Goal: Communication & Community: Answer question/provide support

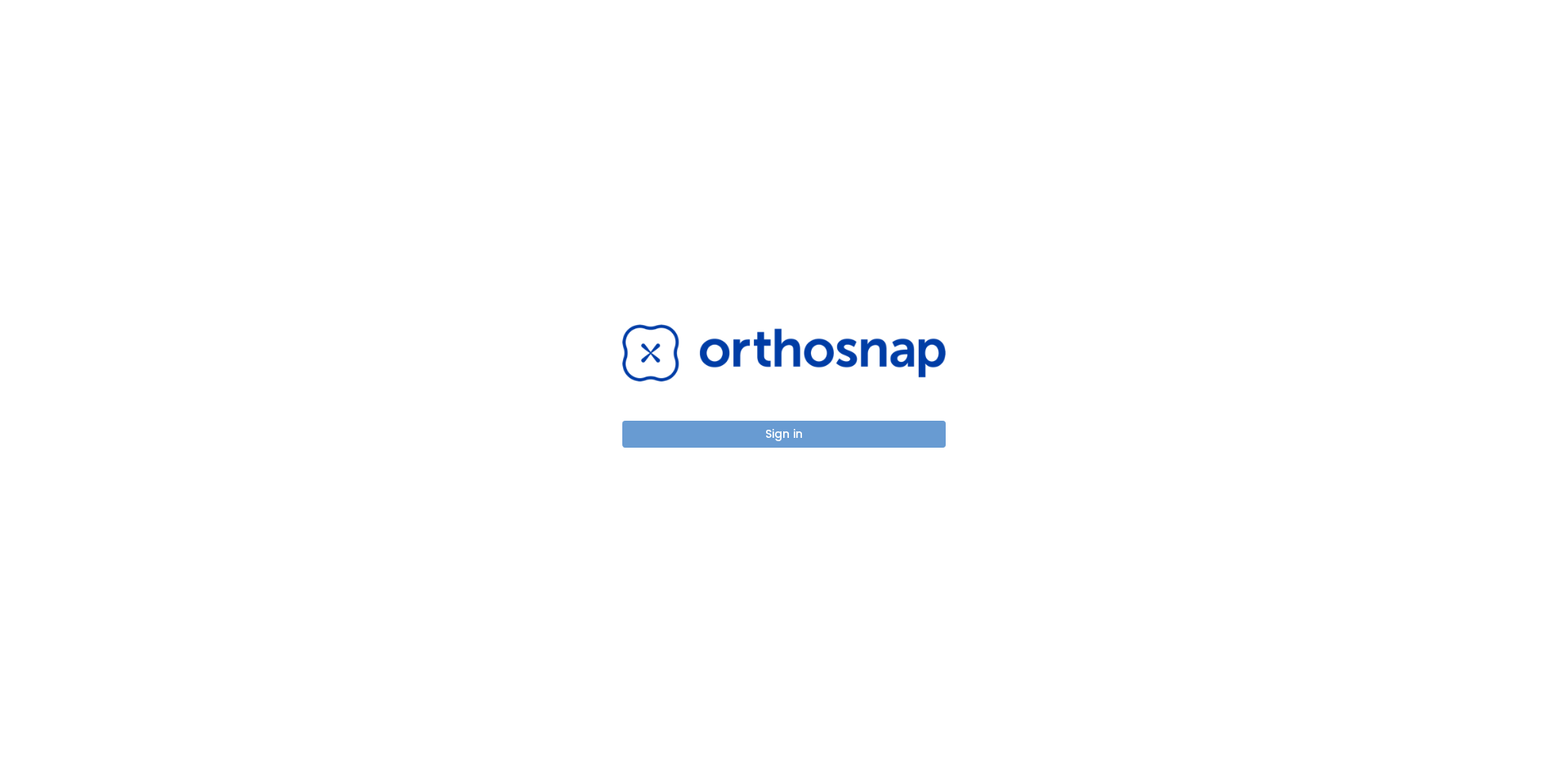
click at [778, 439] on button "Sign in" at bounding box center [784, 434] width 323 height 27
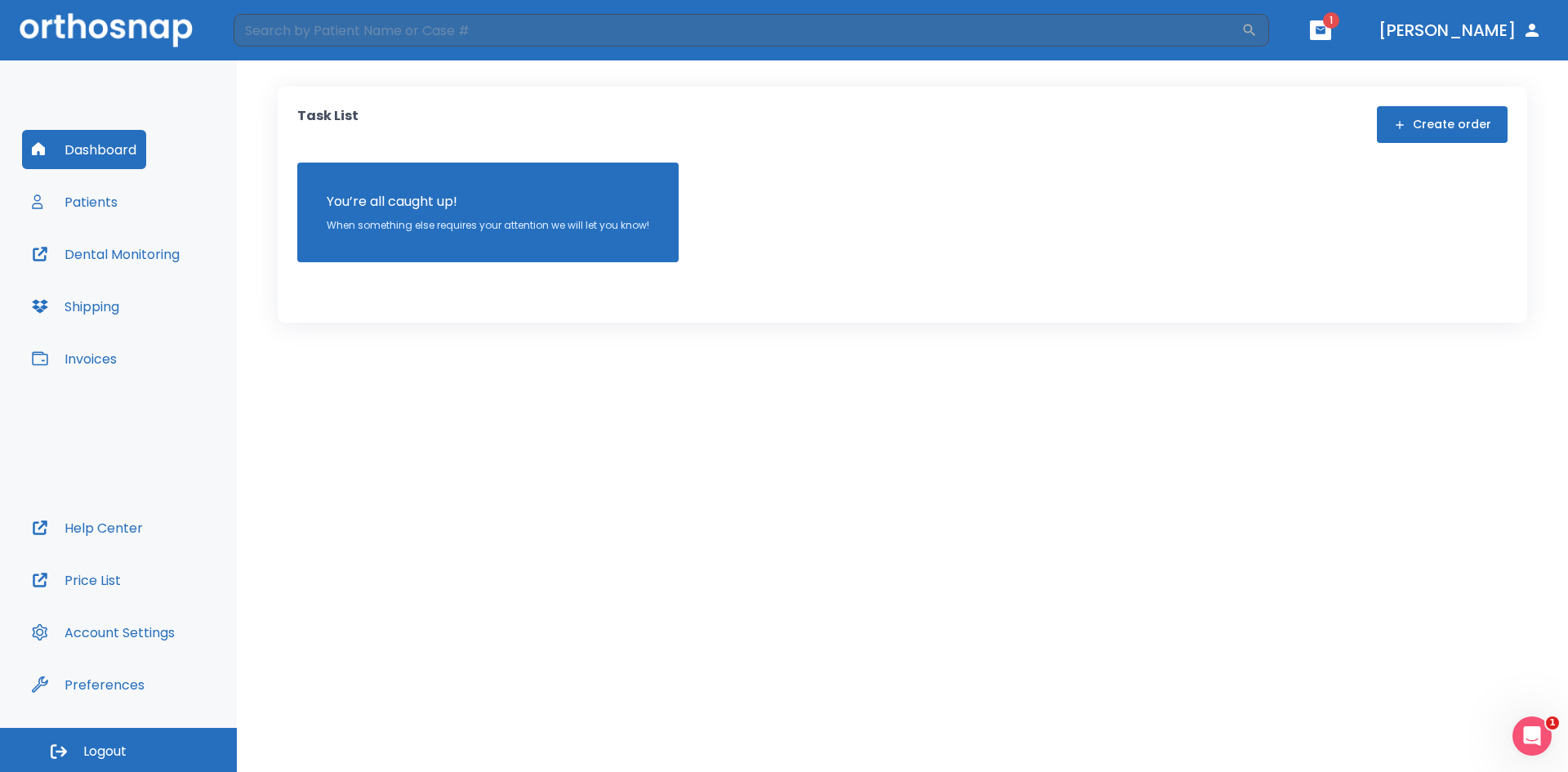
click at [1325, 29] on icon "button" at bounding box center [1321, 30] width 10 height 8
click at [1266, 59] on li "[PERSON_NAME] 2" at bounding box center [1303, 67] width 175 height 33
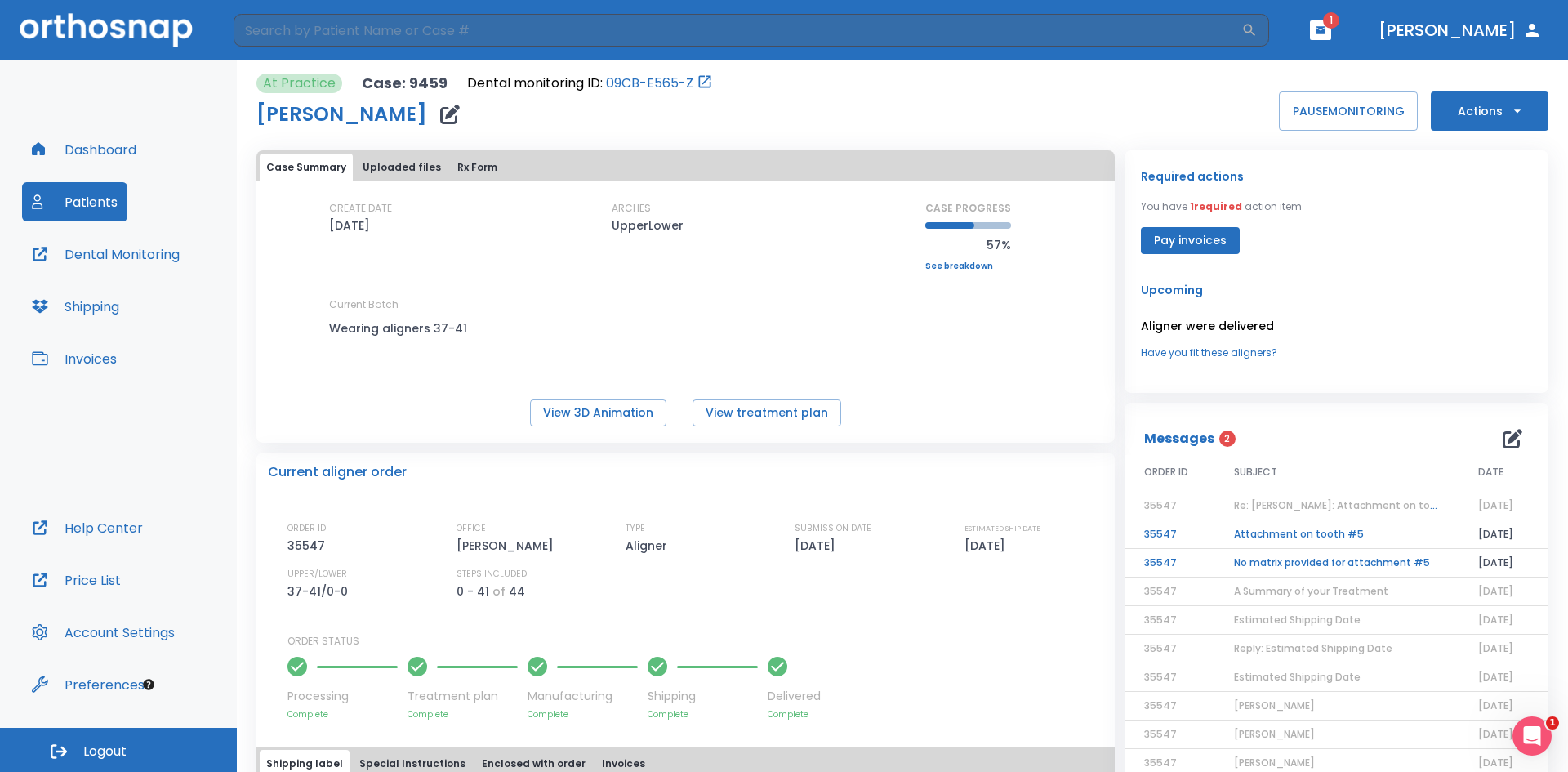
click at [1275, 502] on span "Re: [PERSON_NAME]: Attachment on tooth #5 | [9459:35547]" at bounding box center [1390, 506] width 313 height 14
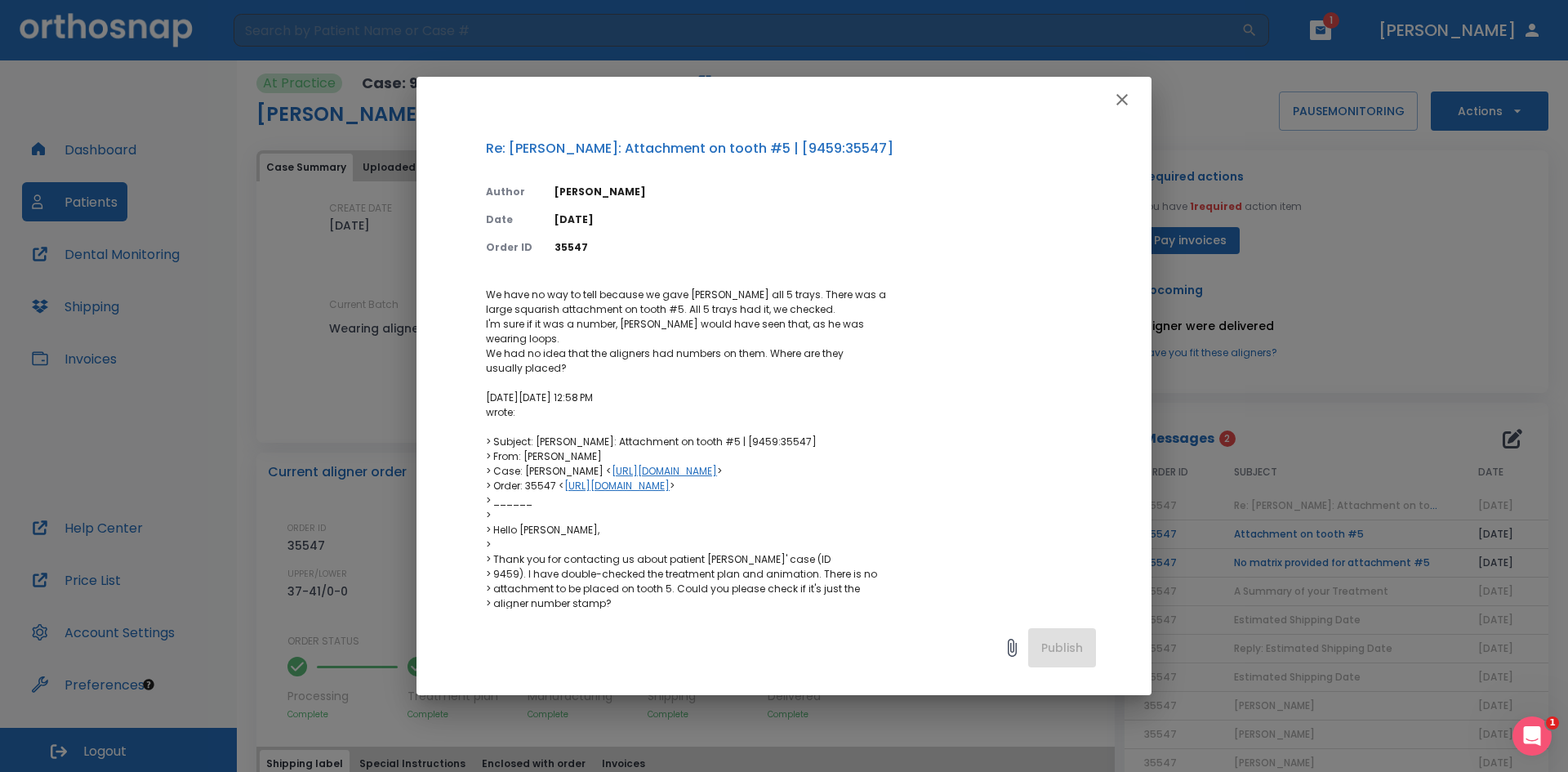
click at [511, 381] on p "We have no way to tell because we gave [PERSON_NAME] all 5 trays. There was a l…" at bounding box center [791, 508] width 611 height 441
click at [1437, 165] on div "Re: [PERSON_NAME]: Attachment on tooth #5 | [9459:35547] Author [PERSON_NAME] D…" at bounding box center [784, 386] width 1568 height 772
click at [1116, 96] on icon "button" at bounding box center [1122, 99] width 20 height 20
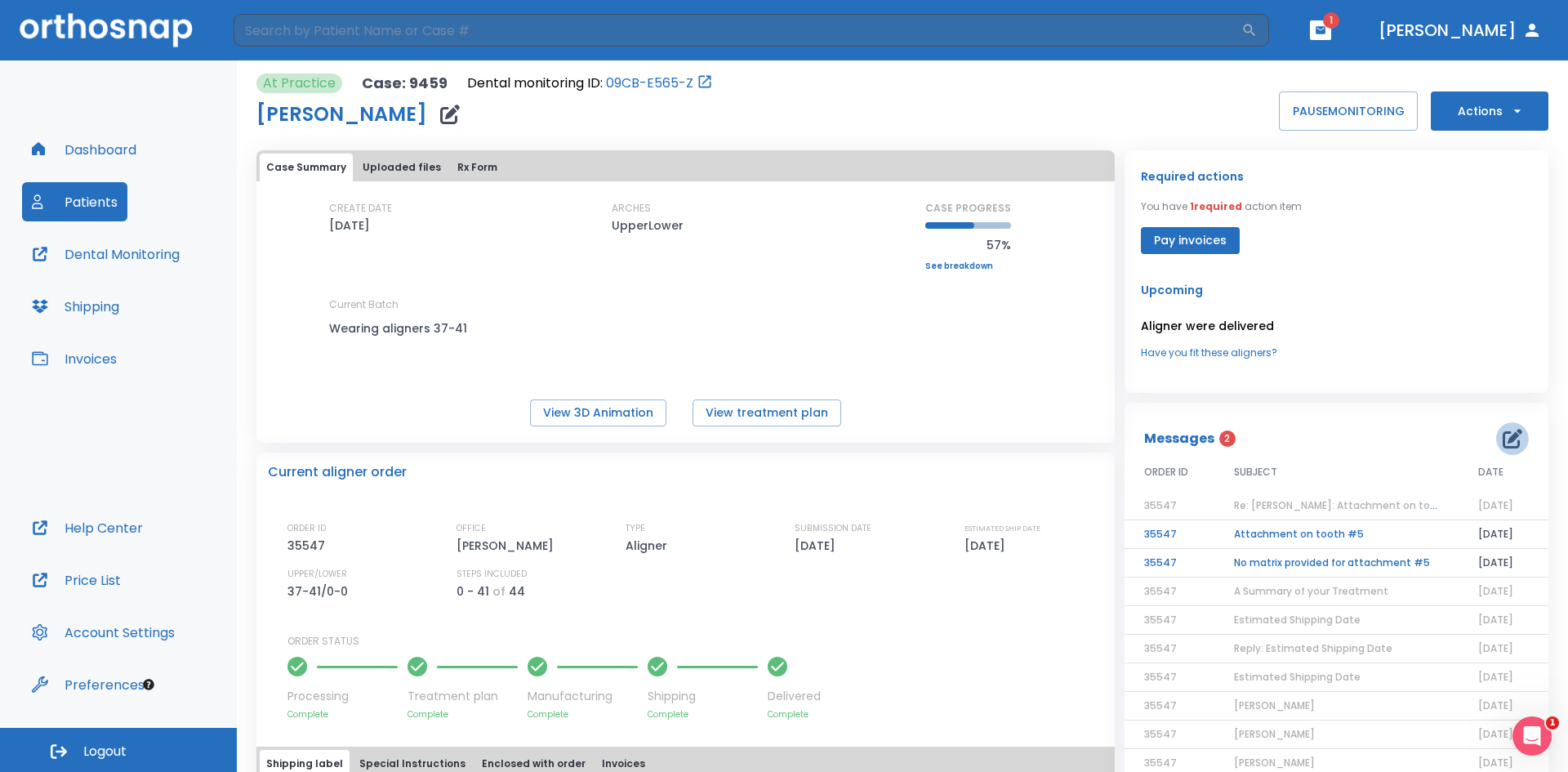
click at [1503, 438] on icon "button" at bounding box center [1512, 439] width 20 height 20
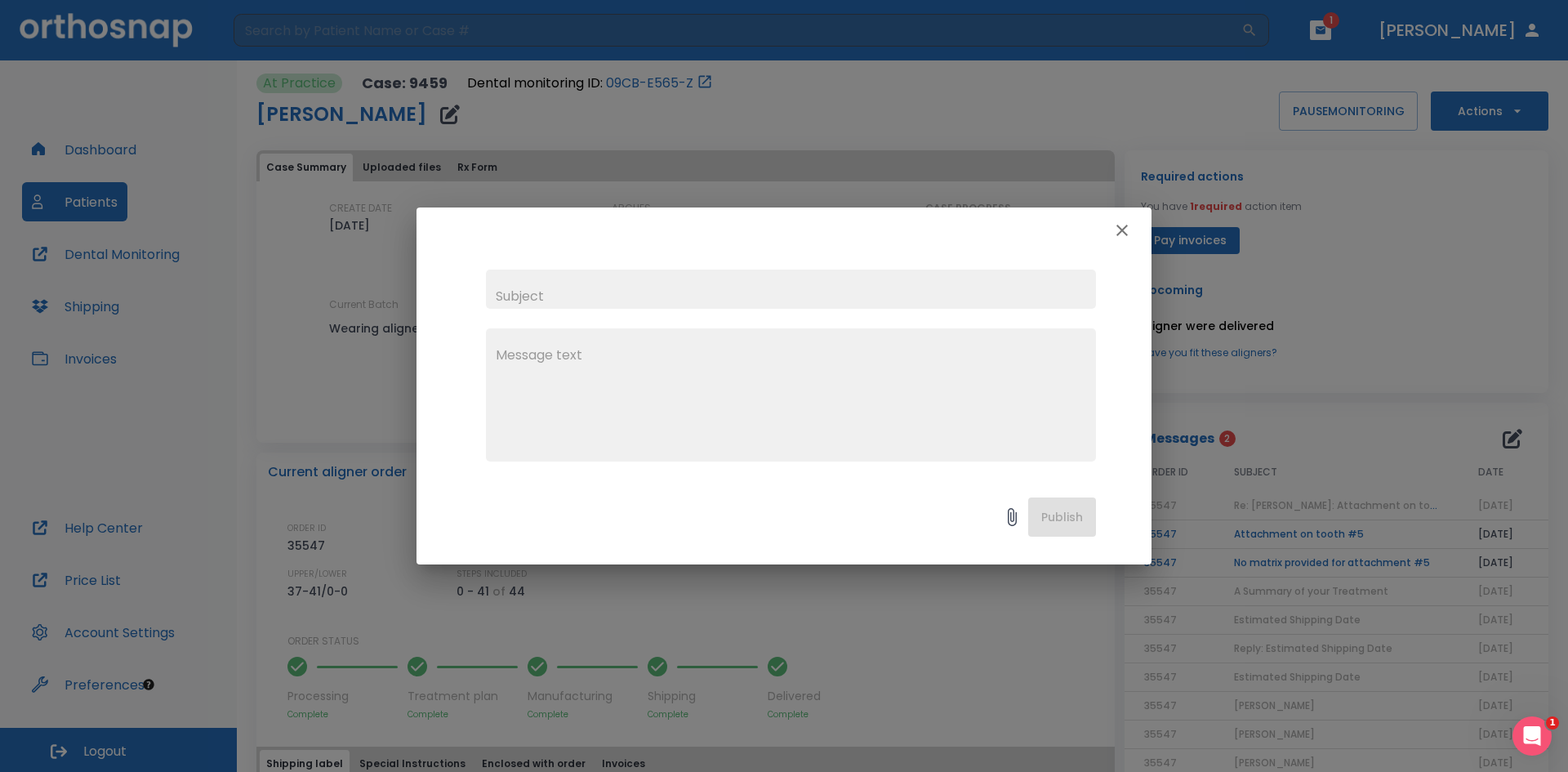
click at [577, 364] on textarea at bounding box center [791, 401] width 590 height 113
click at [717, 355] on textarea "The indention was larger than tha usual attachemnts & rectanglw shaped." at bounding box center [791, 401] width 590 height 113
click at [855, 353] on textarea "The indention was larger than than the usual attachemnts & rectanglw shaped." at bounding box center [791, 401] width 590 height 113
click at [956, 356] on textarea "The indention was larger than than the usual attachments & rectanglw shaped." at bounding box center [791, 401] width 590 height 113
click at [1023, 355] on textarea "The indention was larger than than the usual attachments & rectangle shaped." at bounding box center [791, 401] width 590 height 113
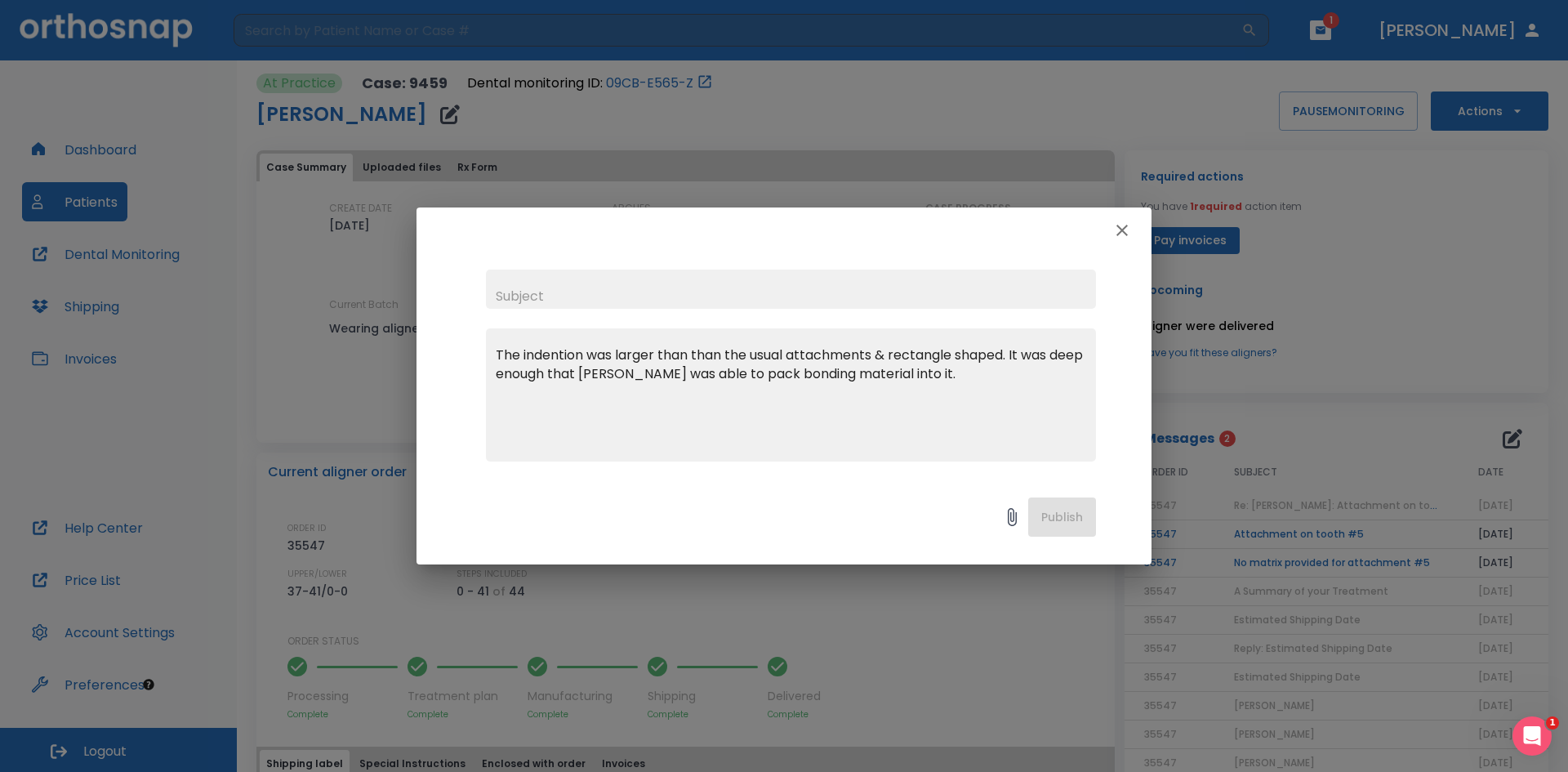
type textarea "The indention was larger than than the usual attachments & rectangle shaped. It…"
click at [601, 286] on input "text" at bounding box center [791, 289] width 611 height 39
type input "additionally..."
click at [1079, 528] on button "Publish" at bounding box center [1063, 517] width 68 height 39
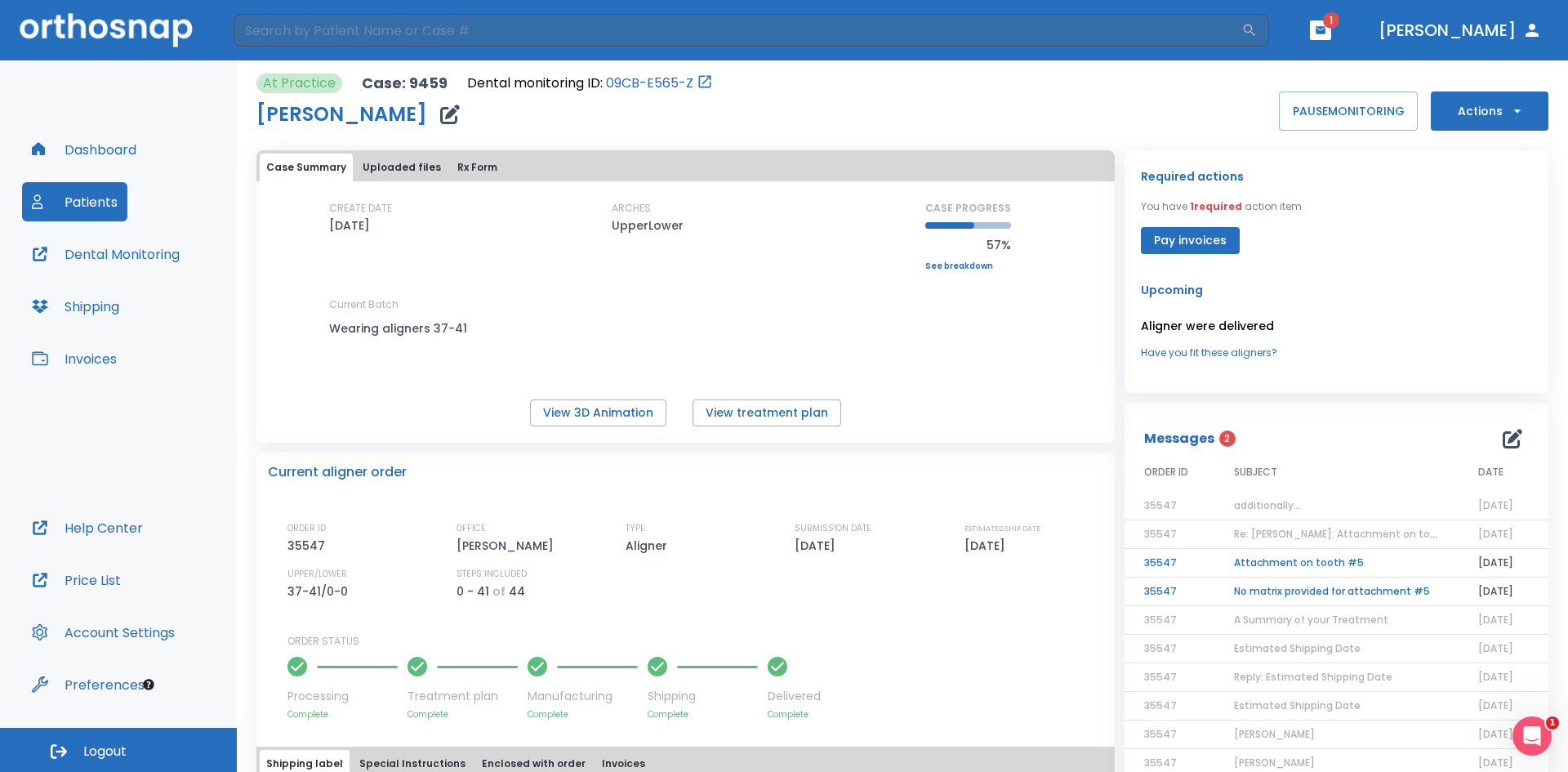
click at [1310, 531] on span "Re: [PERSON_NAME]: Attachment on tooth #5 | [9459:35547]" at bounding box center [1390, 534] width 313 height 14
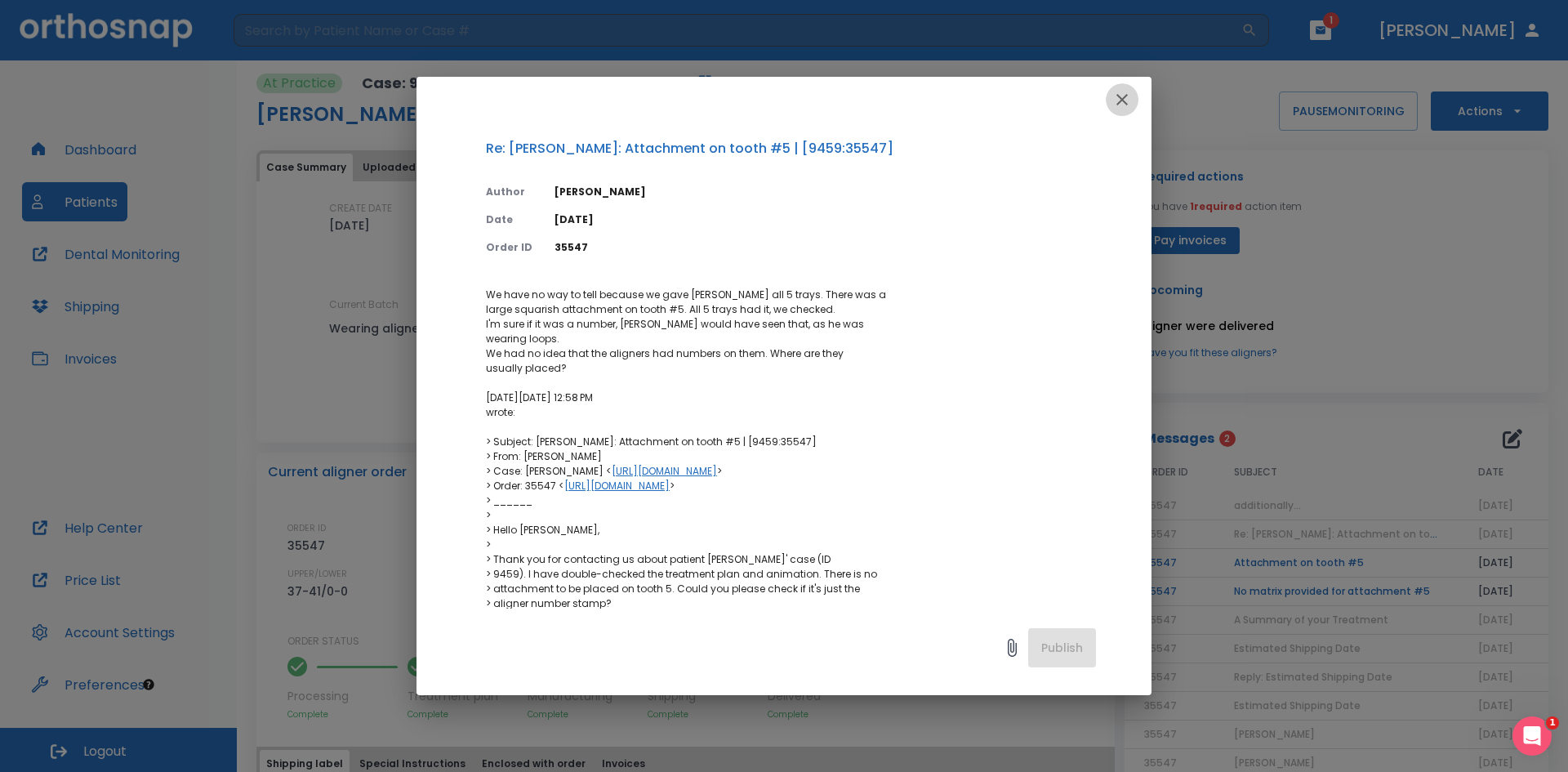
click at [1124, 92] on icon "button" at bounding box center [1122, 99] width 20 height 20
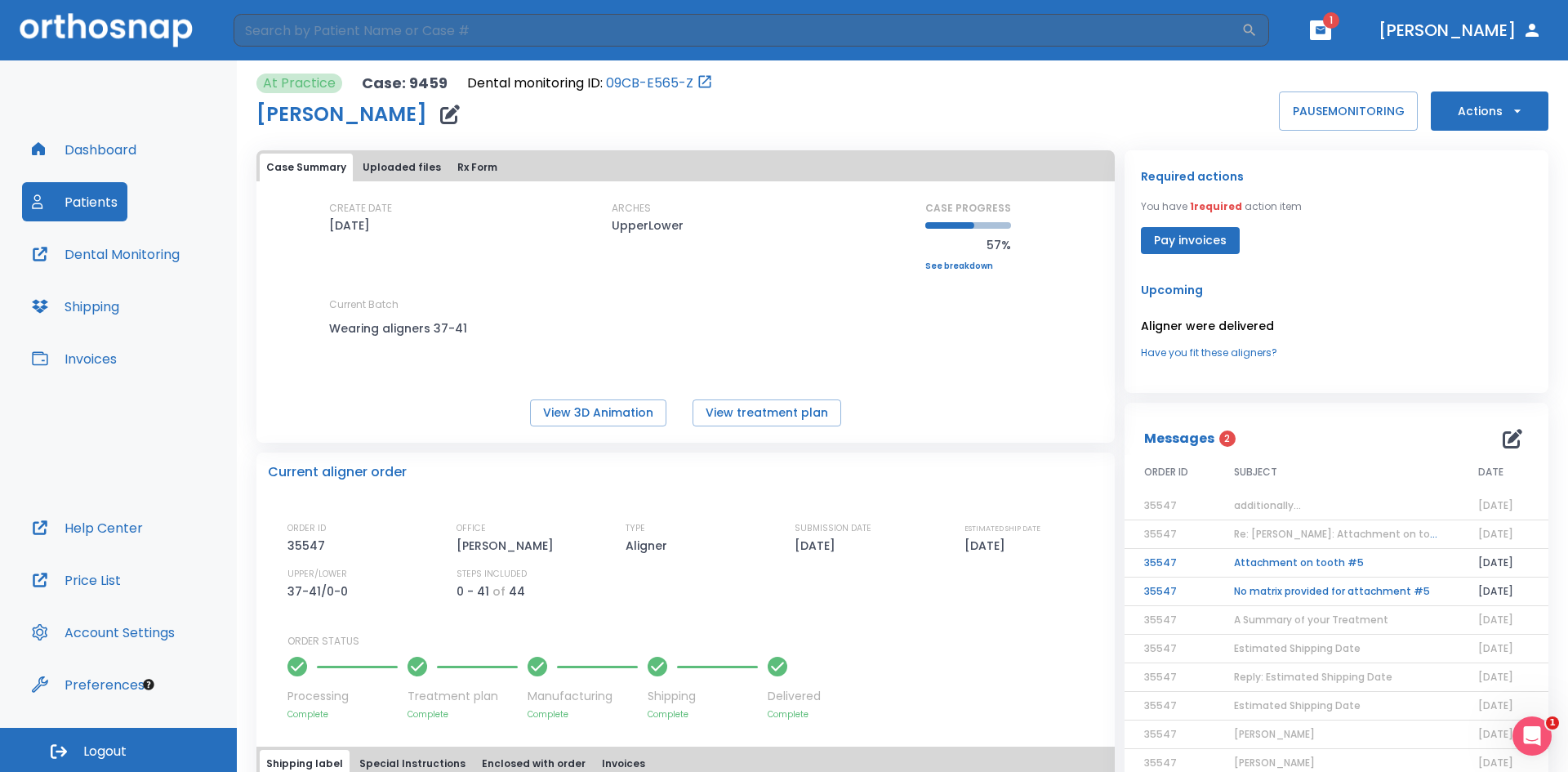
click at [1317, 496] on td "additionally..." at bounding box center [1336, 506] width 244 height 29
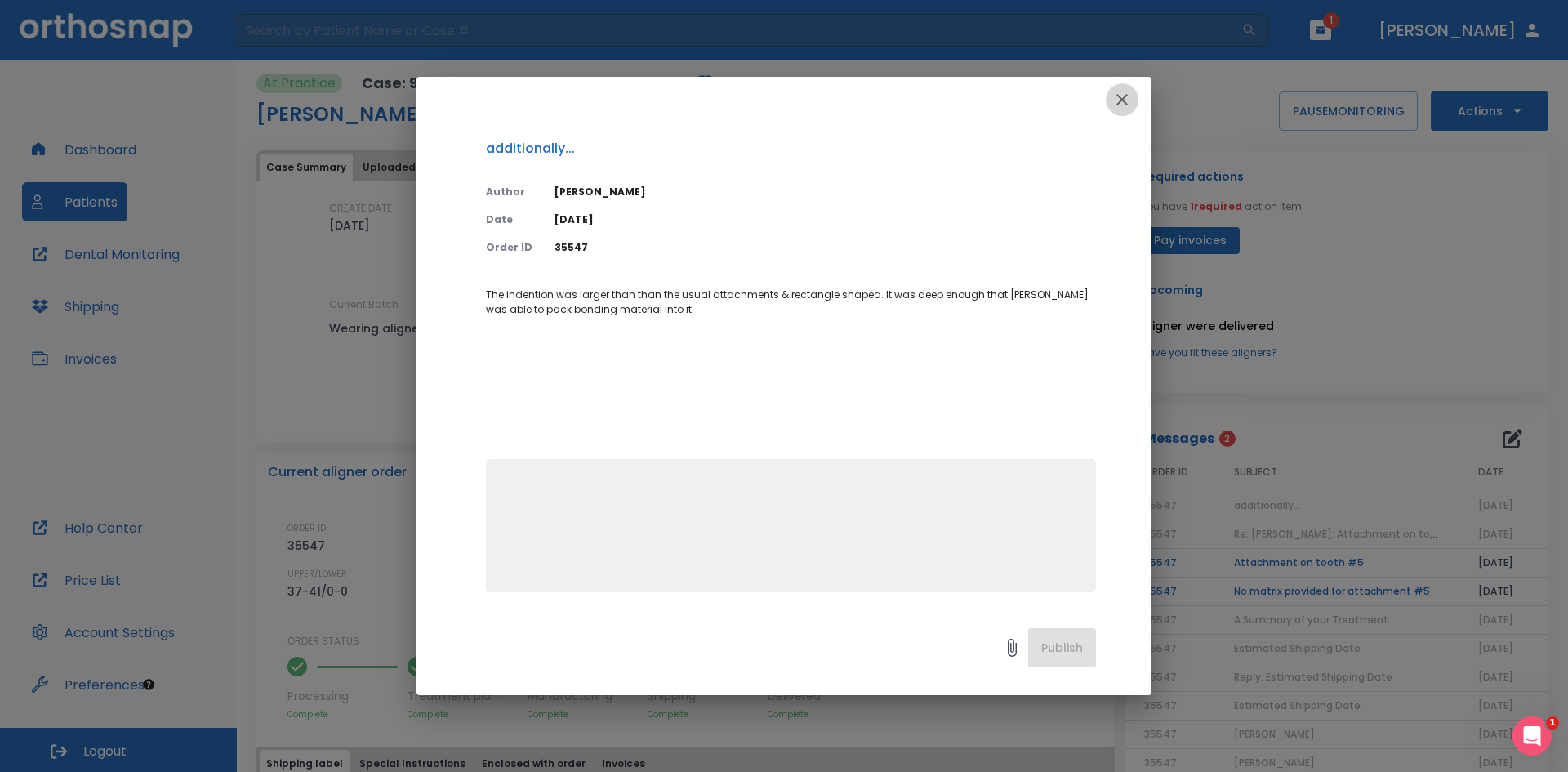
click at [1122, 100] on icon "button" at bounding box center [1122, 99] width 11 height 11
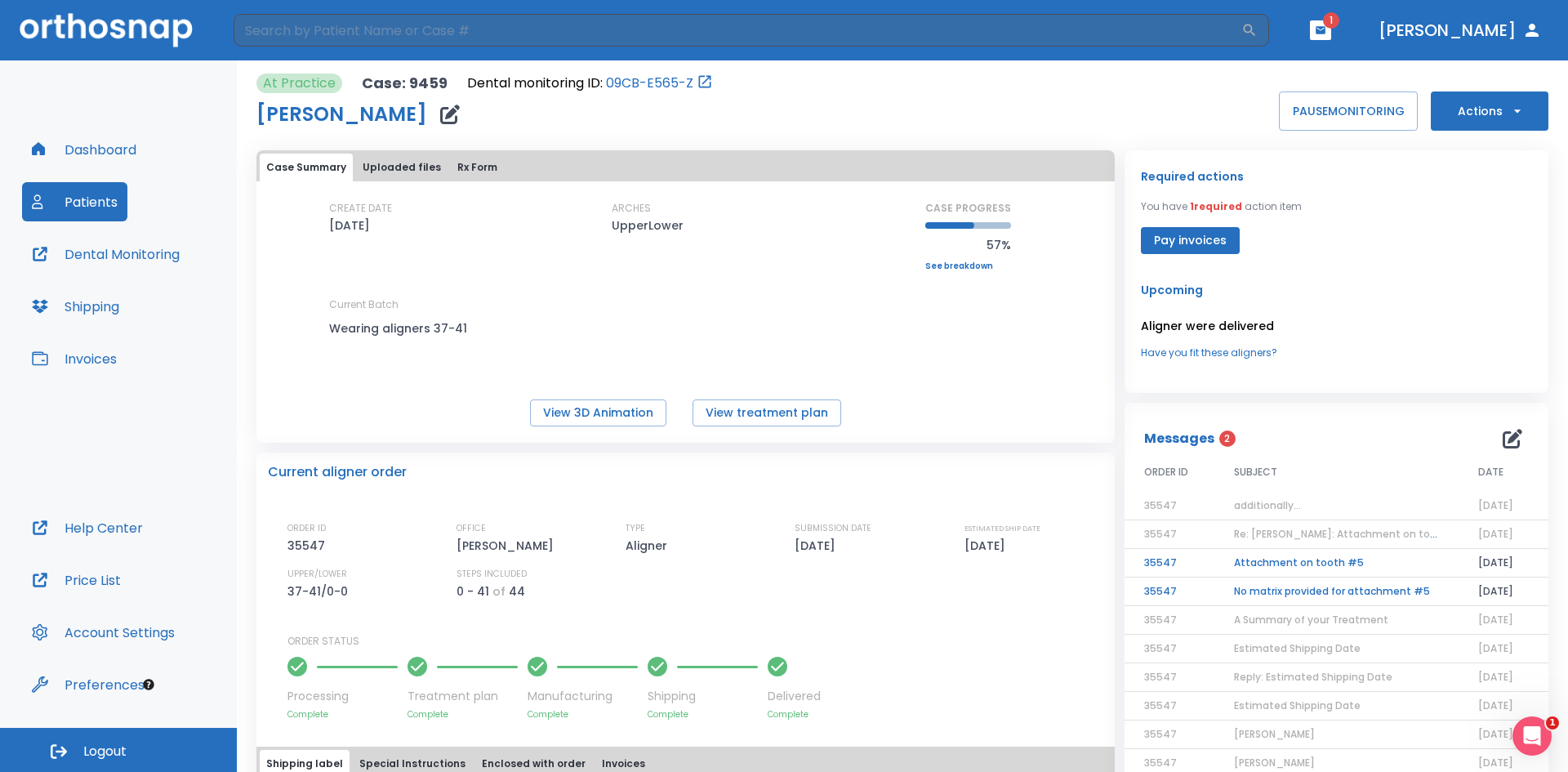
click at [1325, 30] on icon "button" at bounding box center [1321, 30] width 10 height 8
click at [1284, 62] on li "[PERSON_NAME] 2" at bounding box center [1303, 67] width 175 height 33
click at [1265, 597] on td "No matrix provided for attachment #5" at bounding box center [1336, 592] width 244 height 29
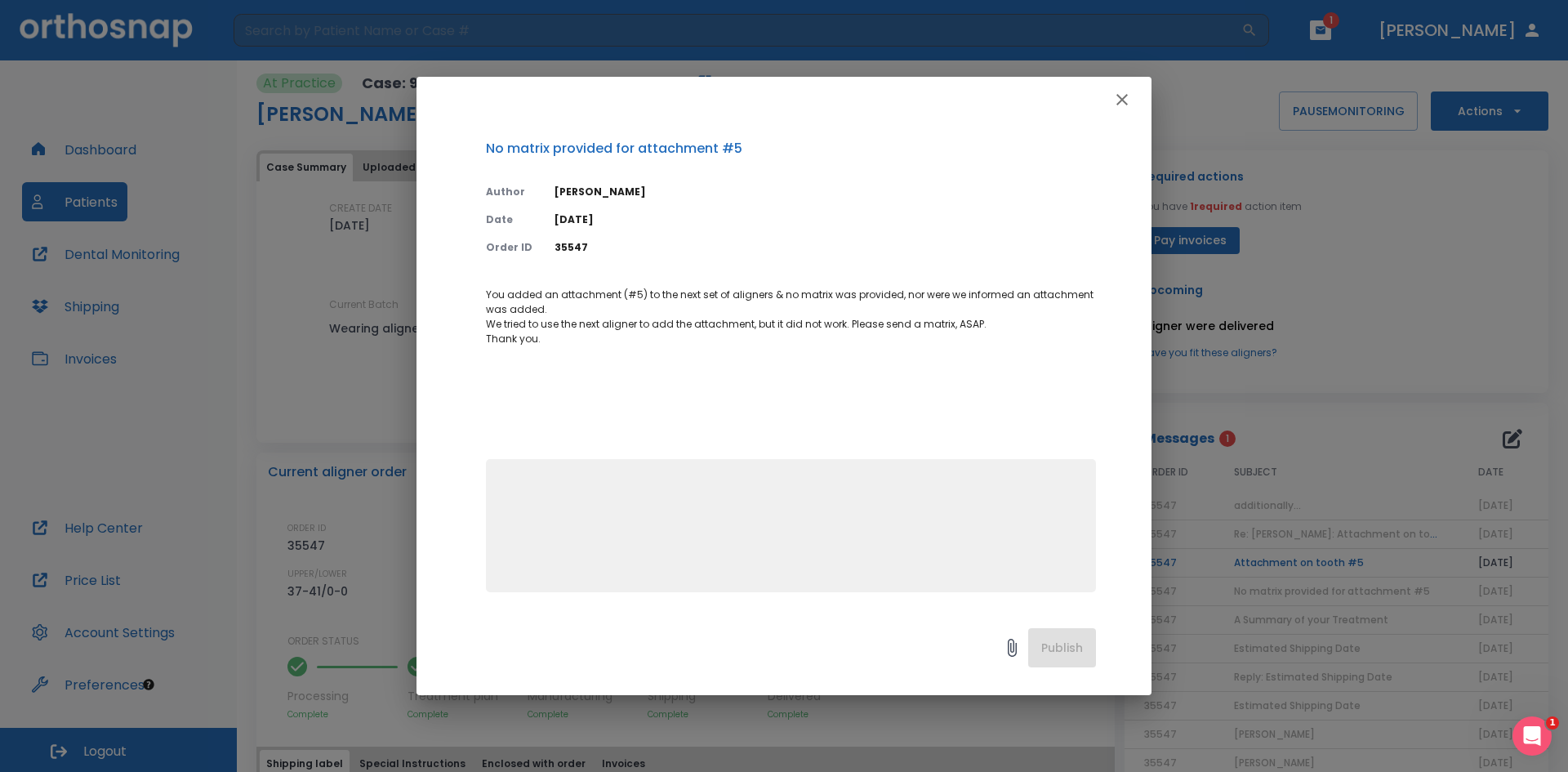
click at [1125, 96] on icon "button" at bounding box center [1122, 99] width 11 height 11
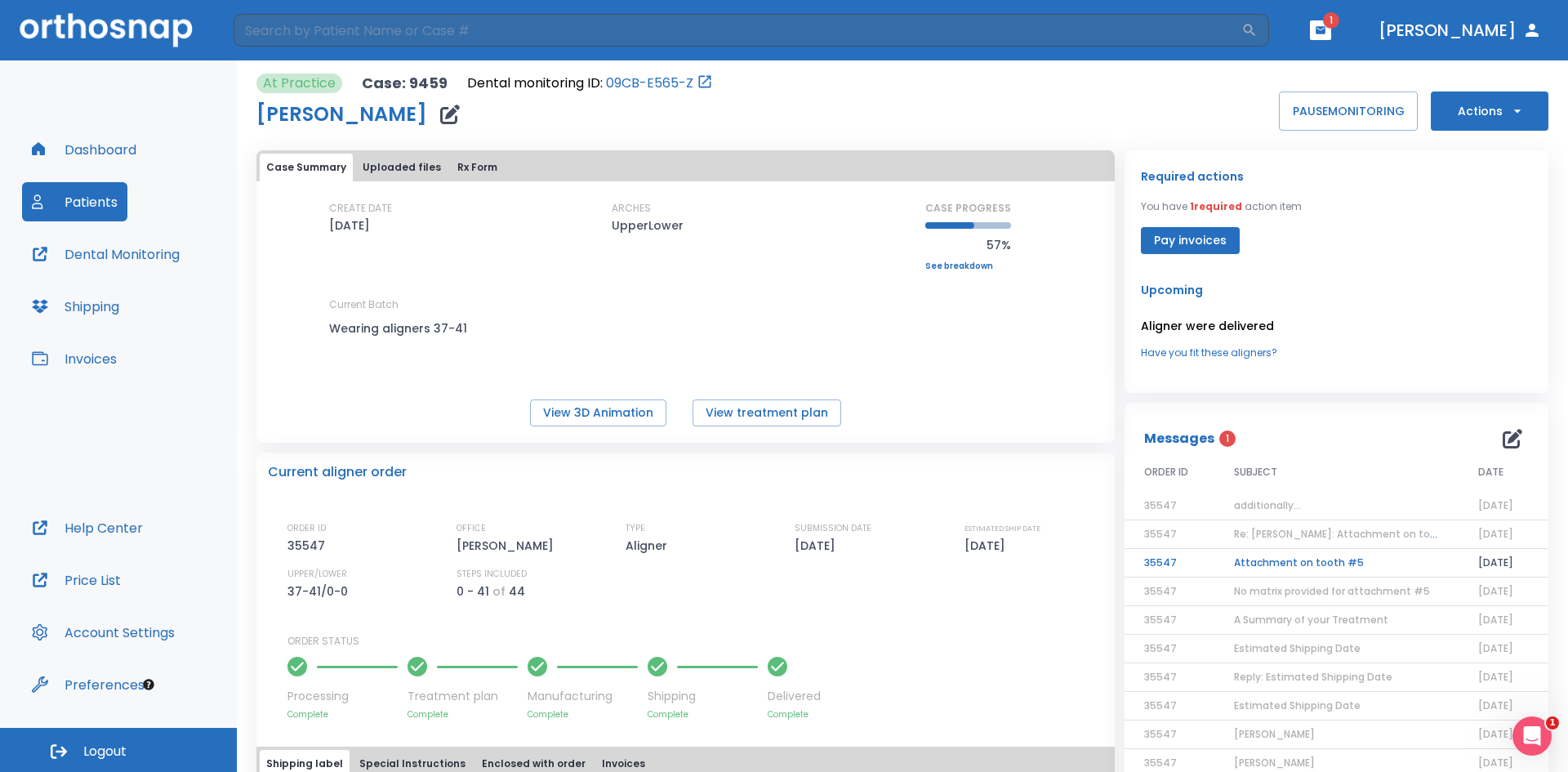
click at [1275, 563] on td "Attachment on tooth #5" at bounding box center [1336, 563] width 244 height 29
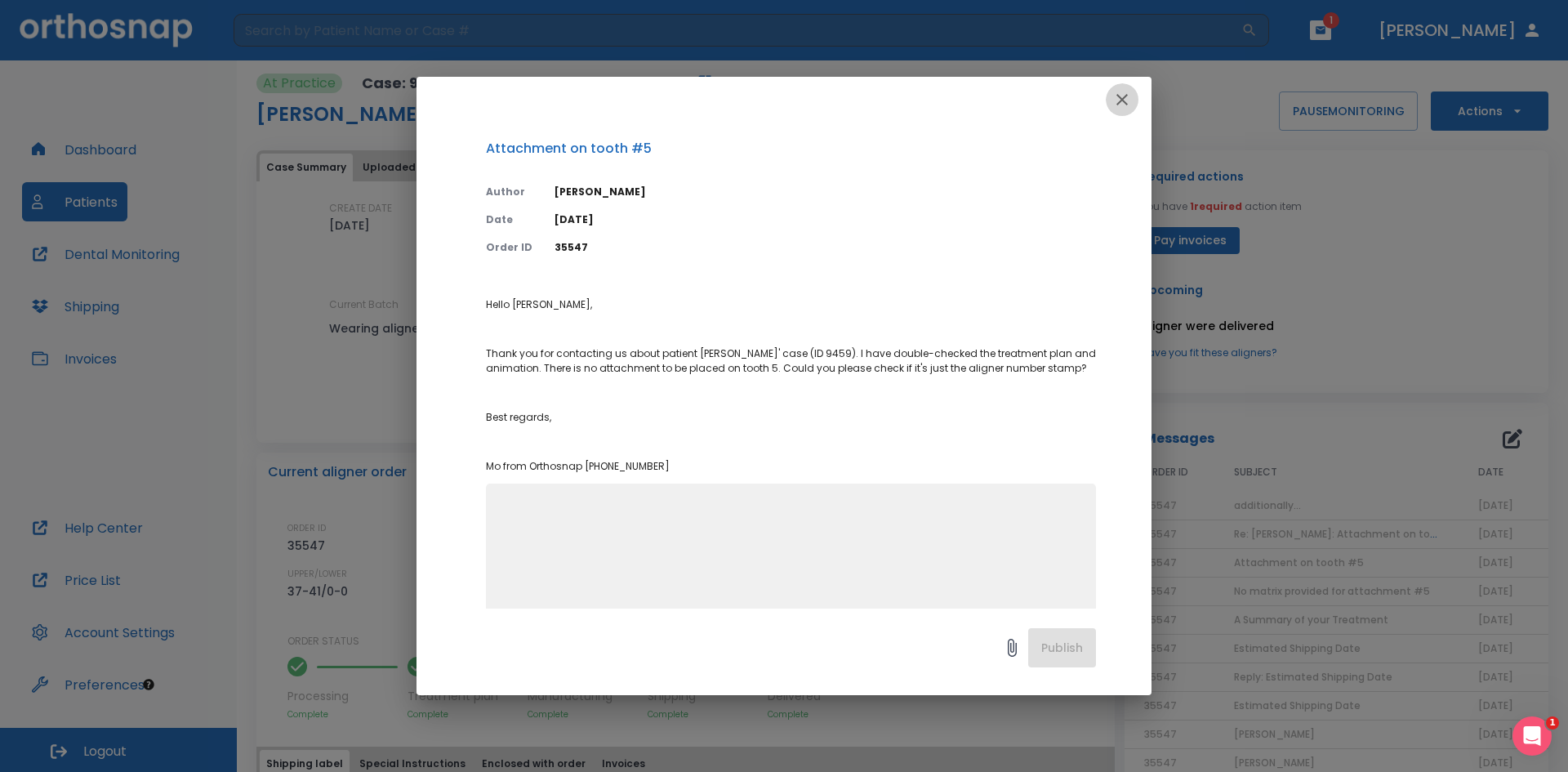
click at [1126, 98] on icon "button" at bounding box center [1122, 99] width 20 height 20
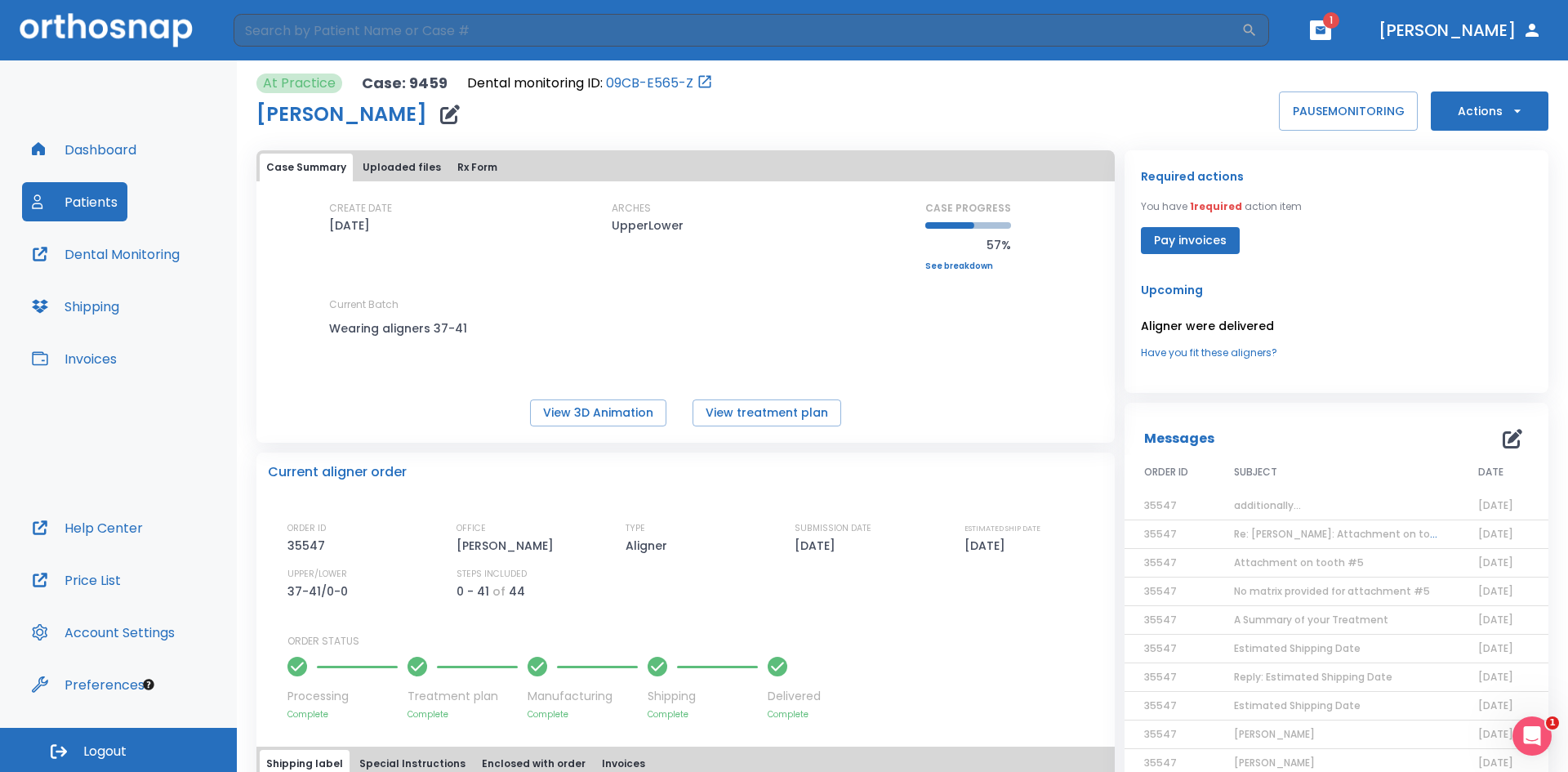
click at [1262, 532] on span "Re: [PERSON_NAME]: Attachment on tooth #5 | [9459:35547]" at bounding box center [1390, 534] width 313 height 14
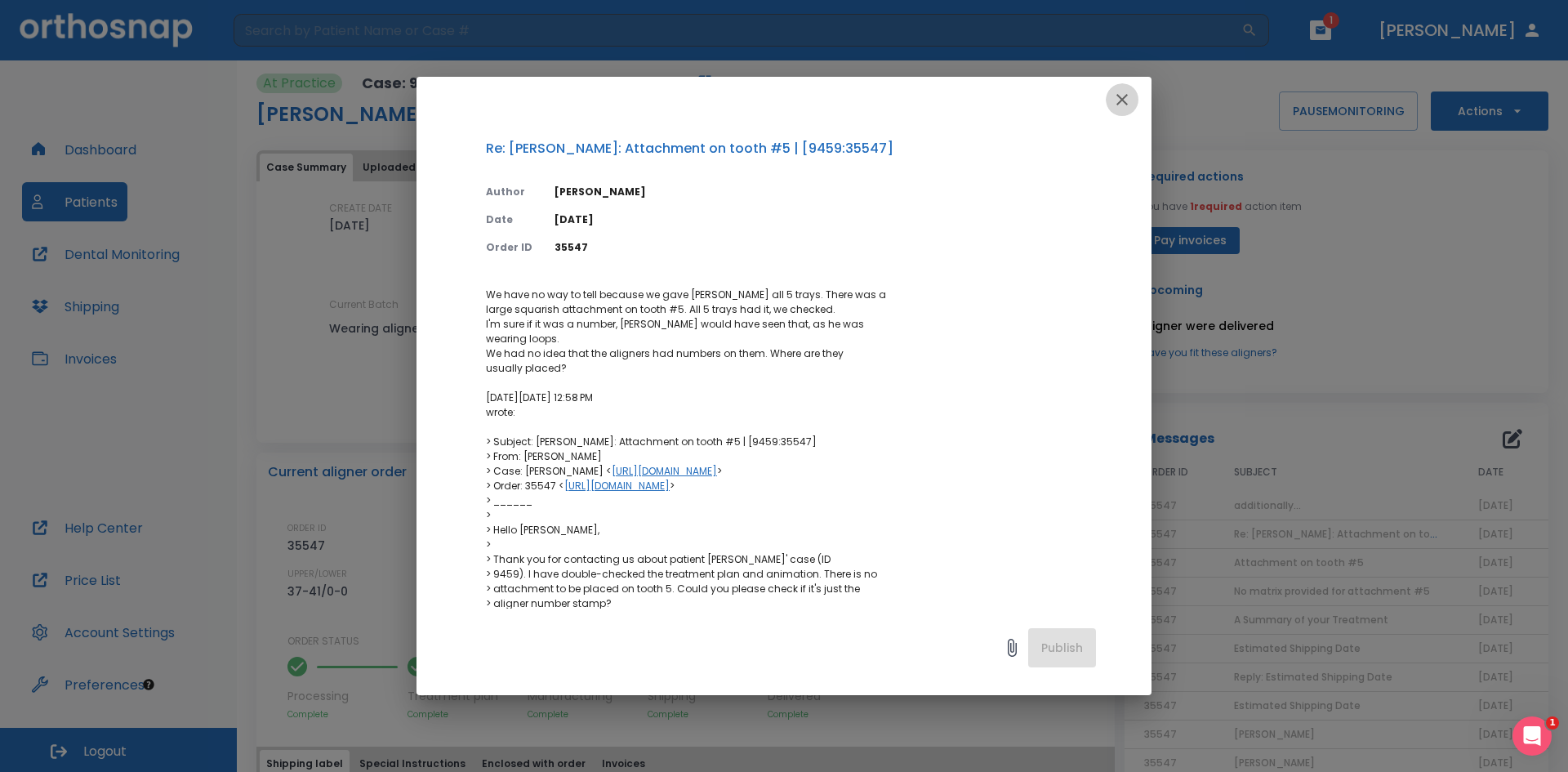
click at [1122, 105] on icon "button" at bounding box center [1122, 99] width 20 height 20
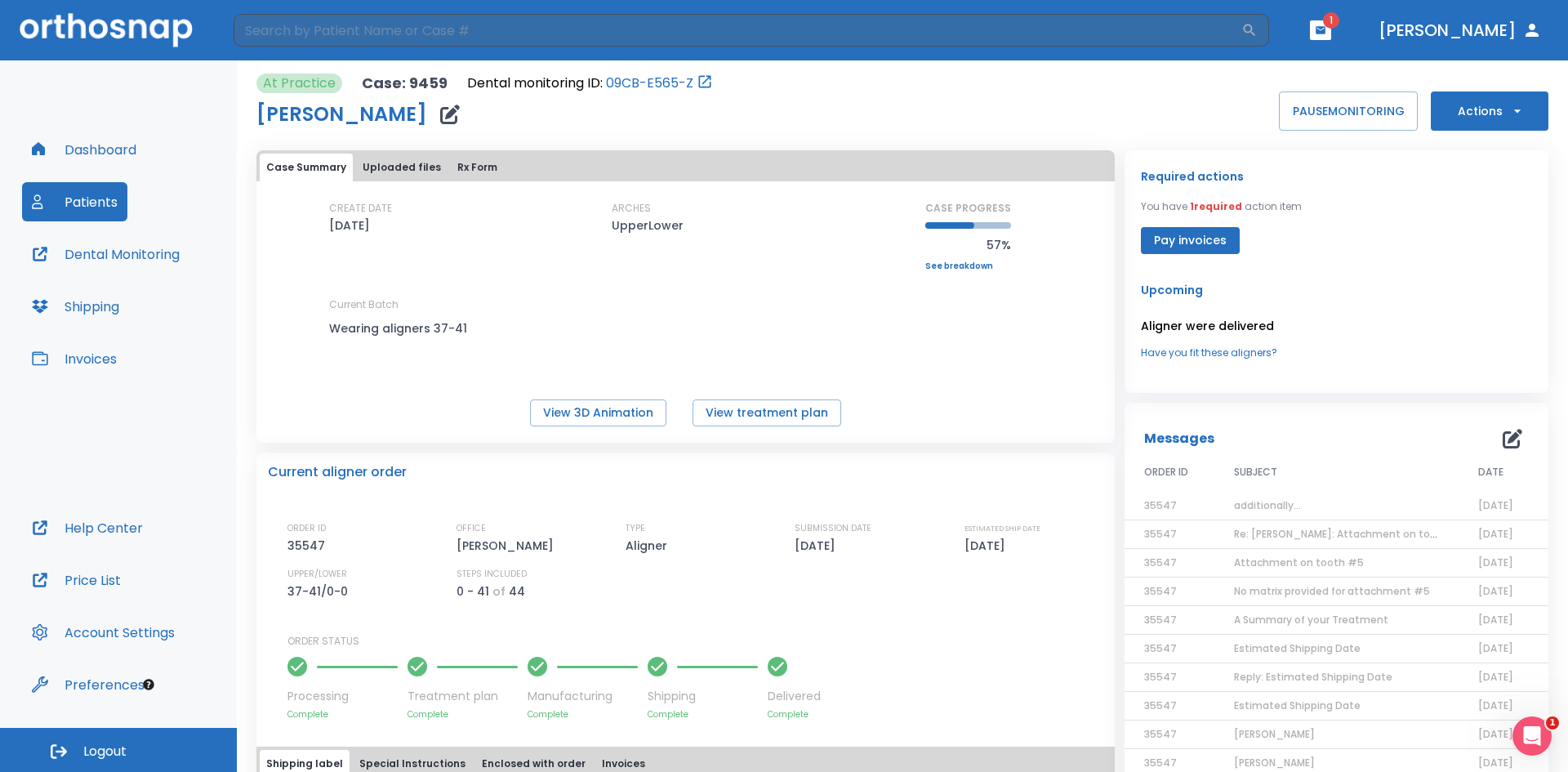
click at [1342, 501] on td "additionally..." at bounding box center [1336, 506] width 244 height 29
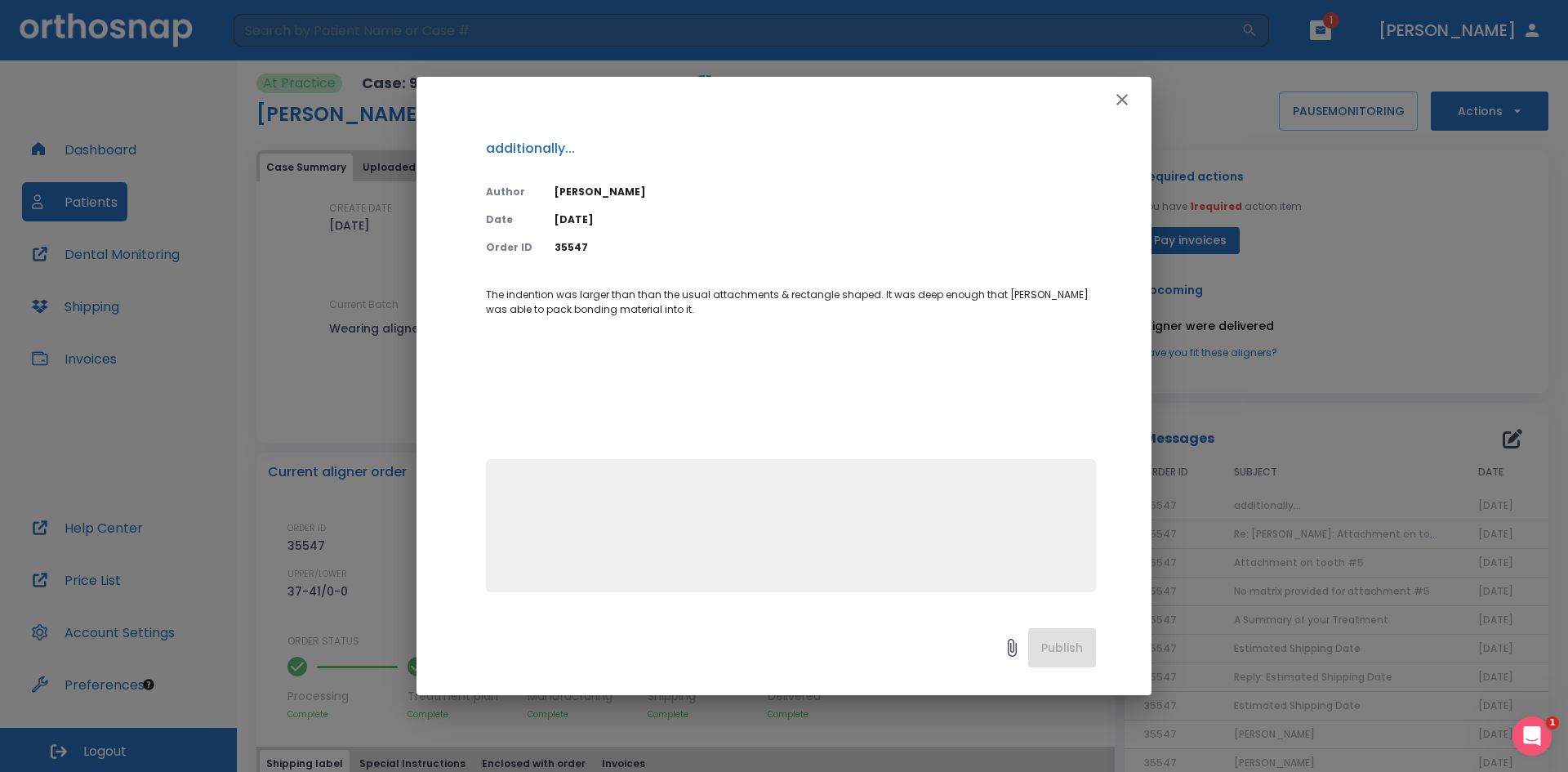
click at [1118, 93] on icon "button" at bounding box center [1122, 99] width 20 height 20
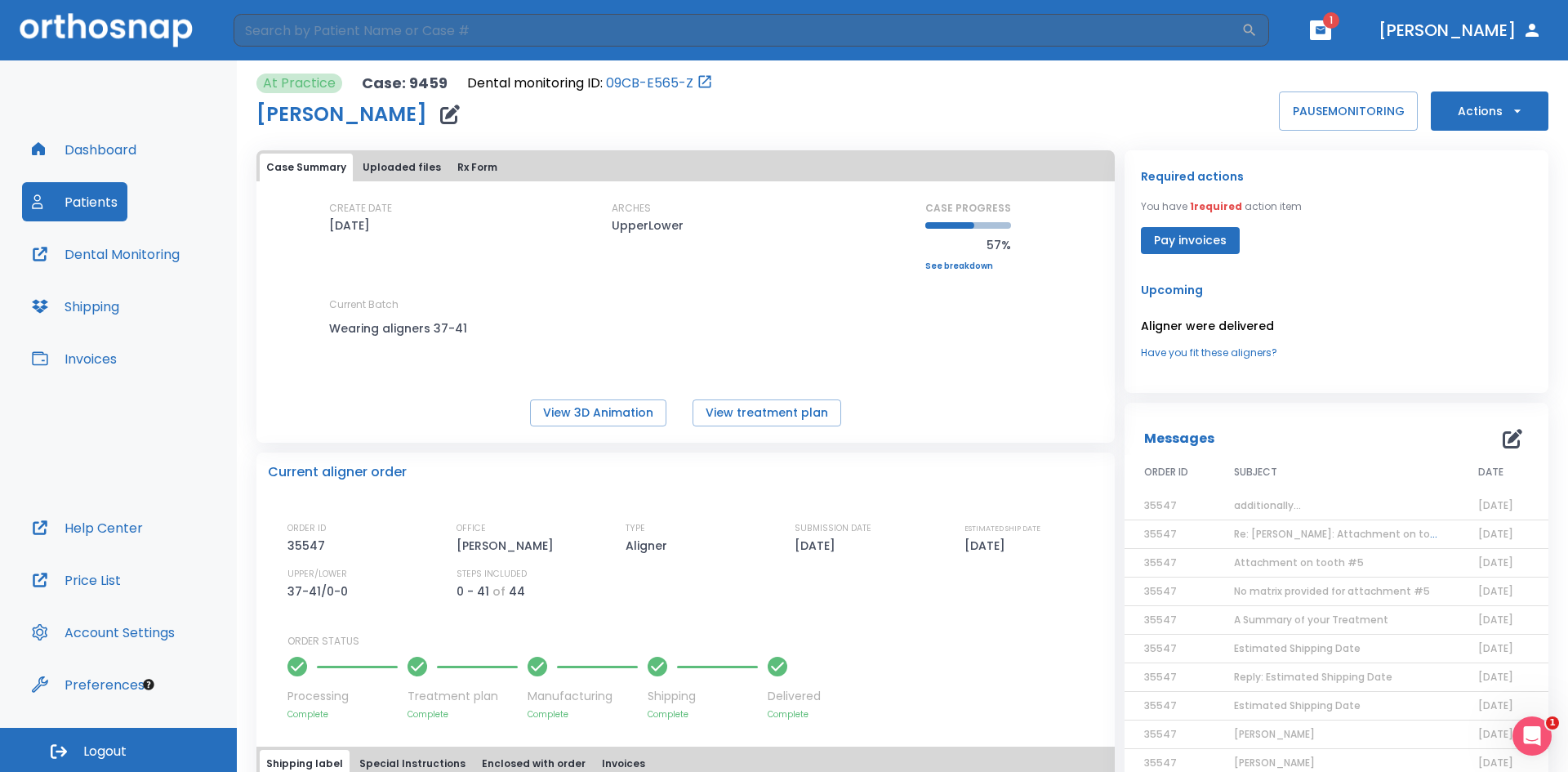
click at [1325, 27] on icon "button" at bounding box center [1321, 30] width 10 height 8
click at [1308, 68] on li "[PERSON_NAME] 1" at bounding box center [1303, 67] width 174 height 33
click at [1522, 738] on icon "Open Intercom Messenger" at bounding box center [1531, 735] width 27 height 27
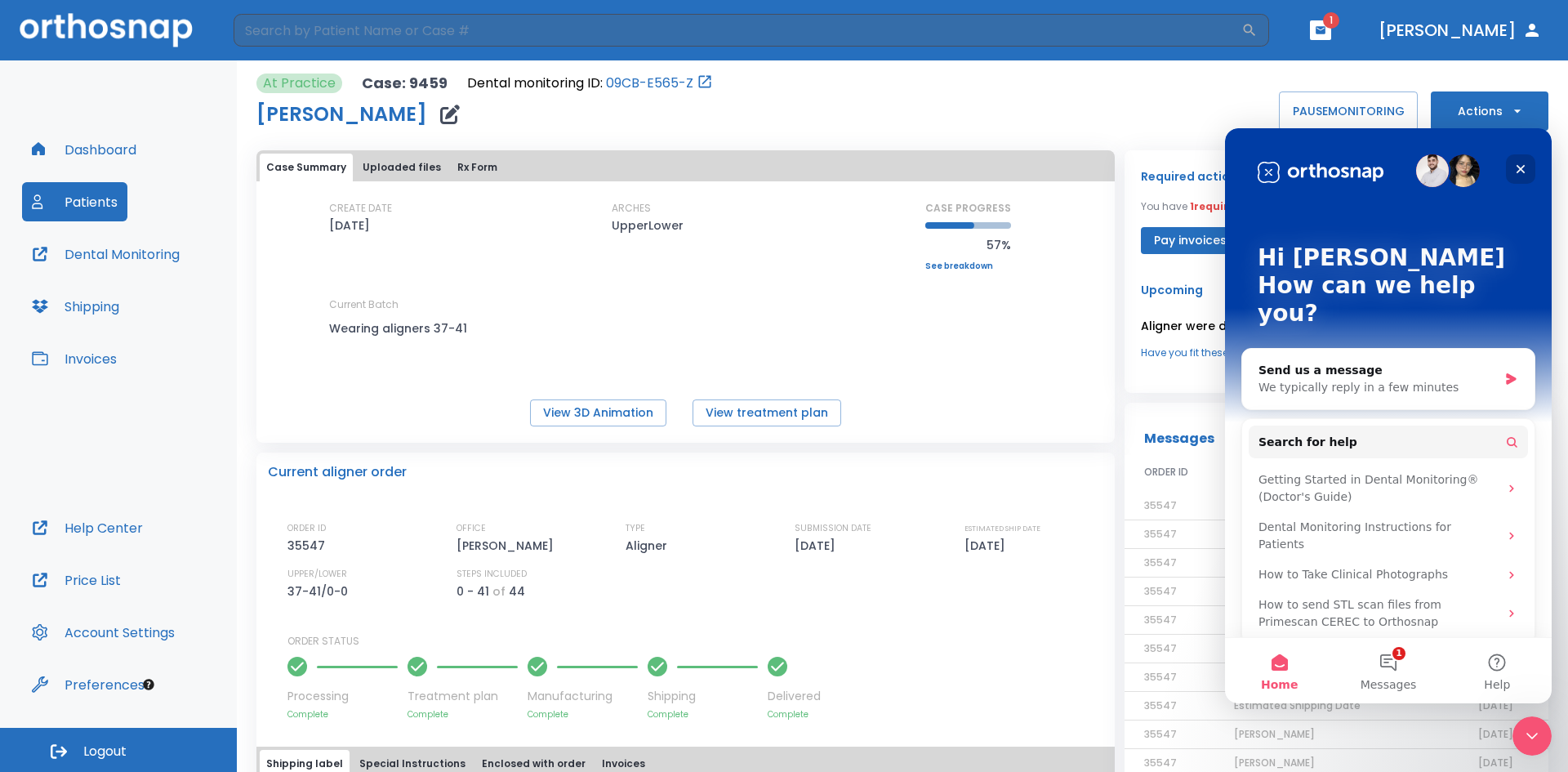
click at [1522, 166] on icon "Close" at bounding box center [1521, 169] width 13 height 13
